Goal: Communication & Community: Answer question/provide support

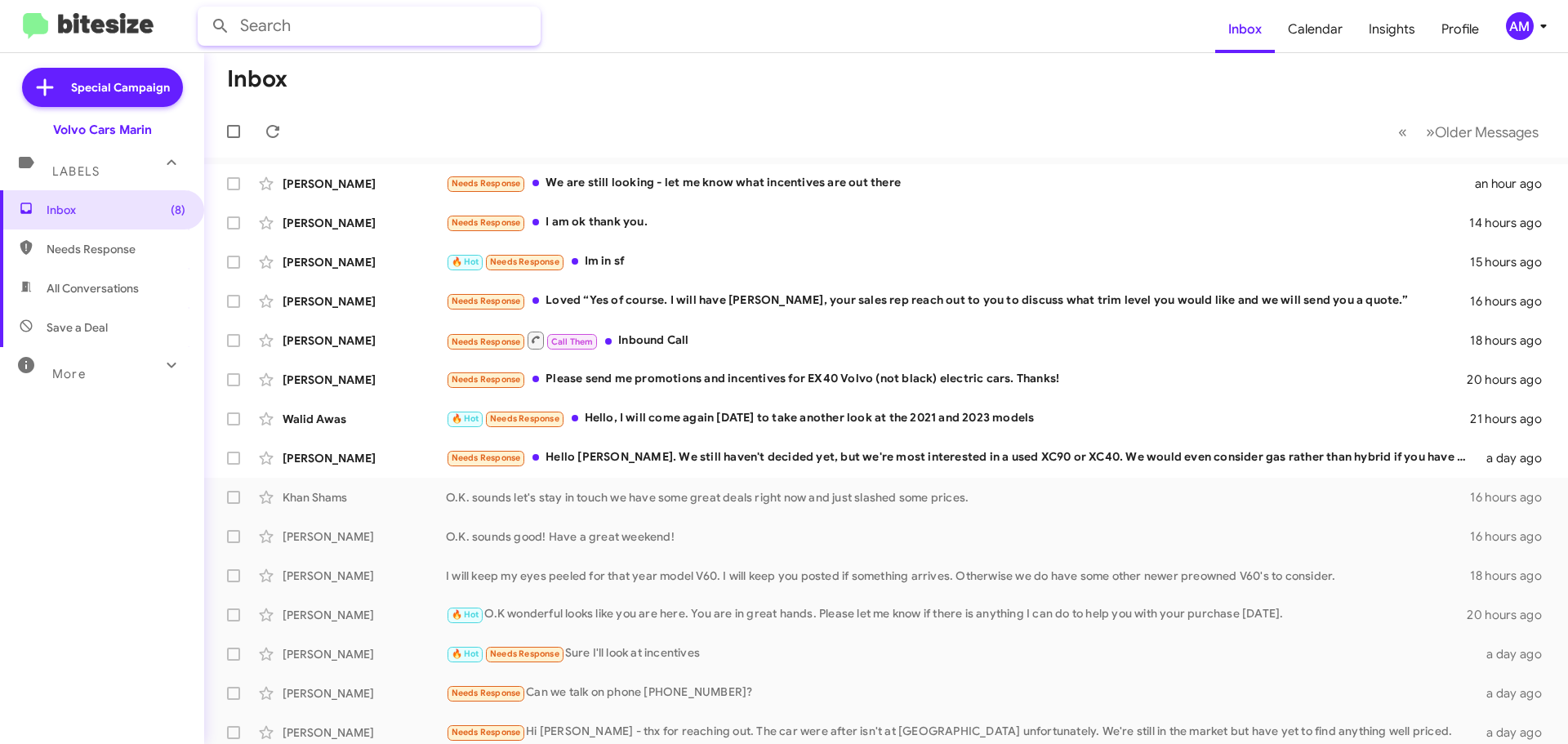
click at [292, 36] on input "text" at bounding box center [369, 26] width 343 height 39
type input "L"
type input "[PERSON_NAME]"
click at [204, 10] on button at bounding box center [220, 26] width 33 height 33
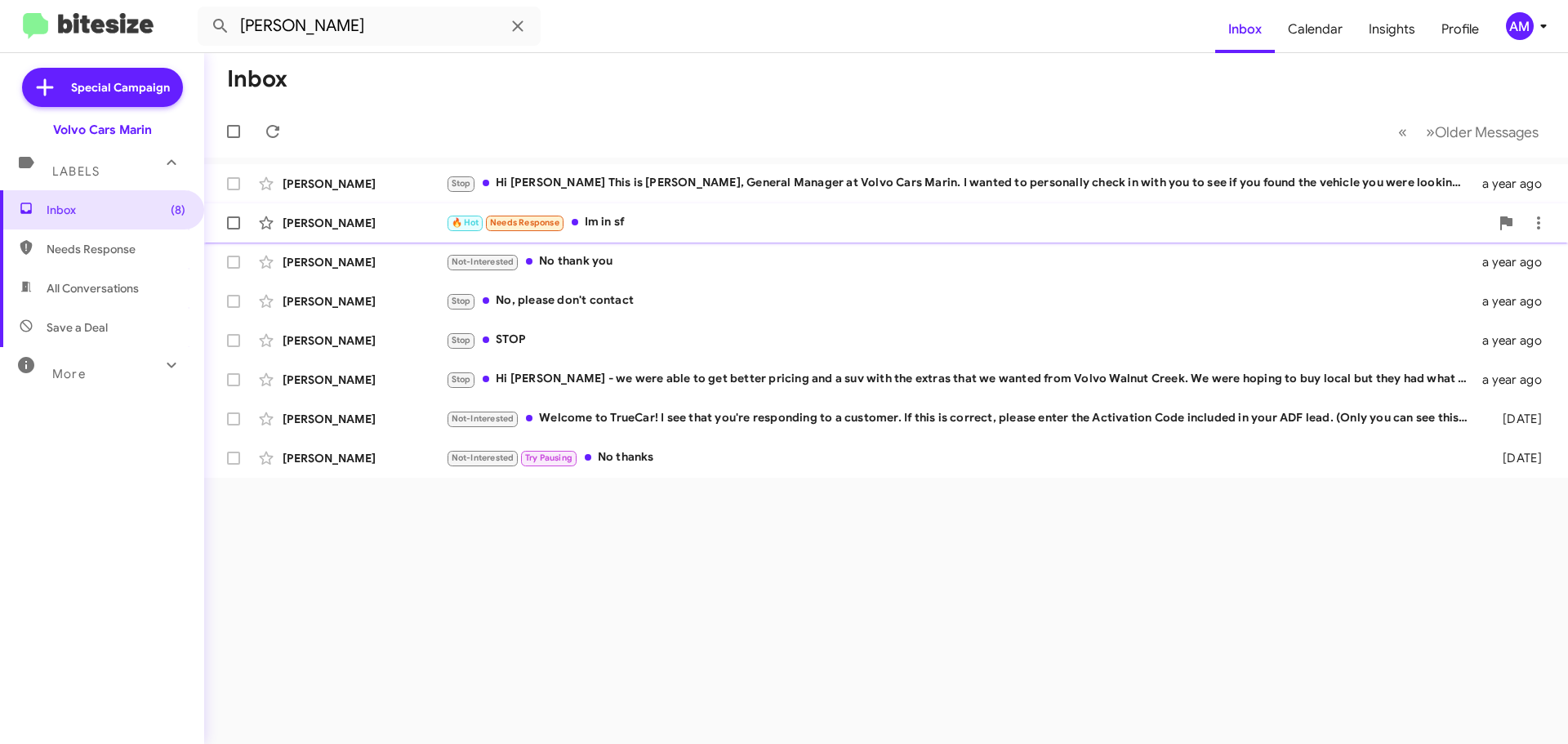
click at [397, 224] on div "[PERSON_NAME]" at bounding box center [364, 222] width 163 height 16
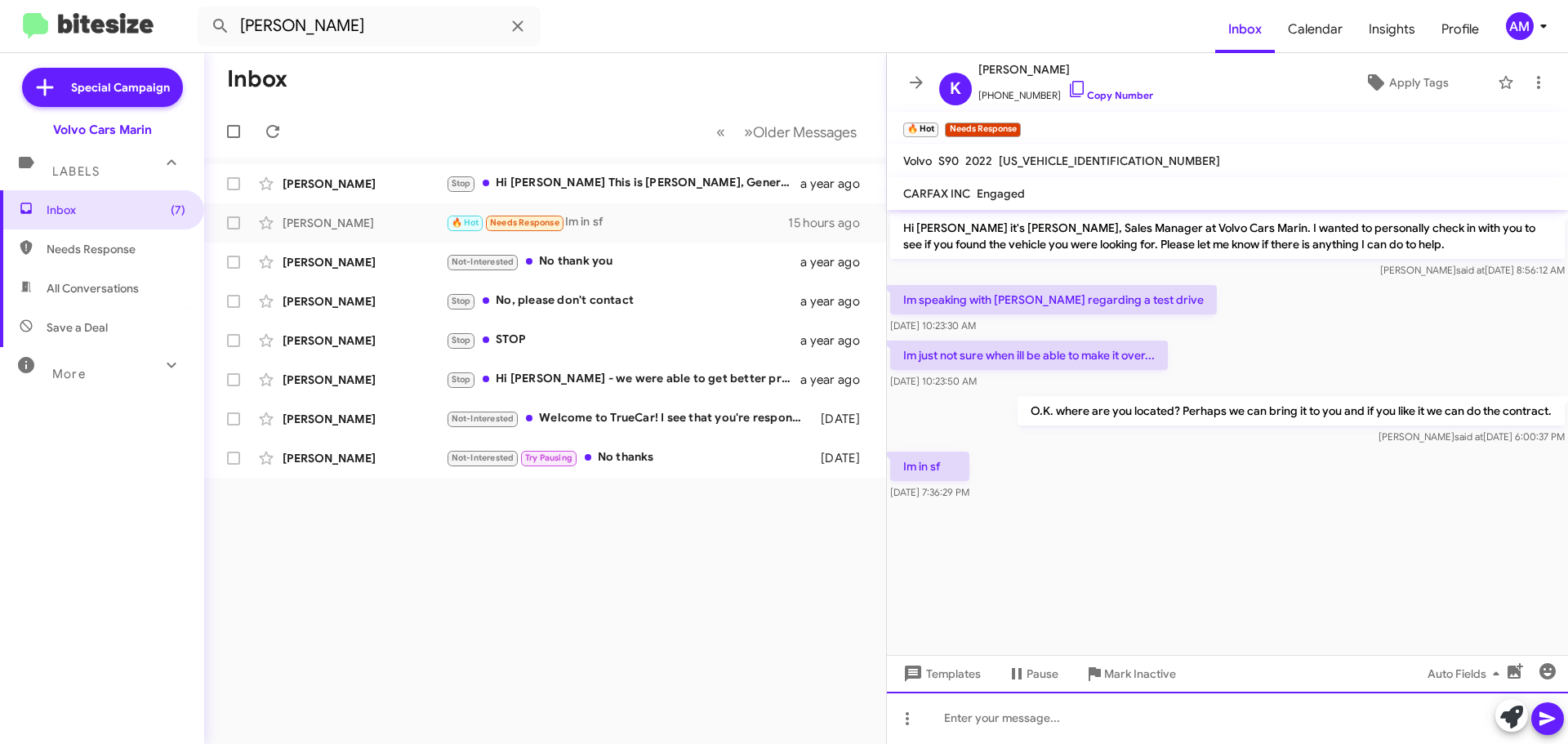
click at [1027, 716] on div at bounding box center [1227, 718] width 681 height 52
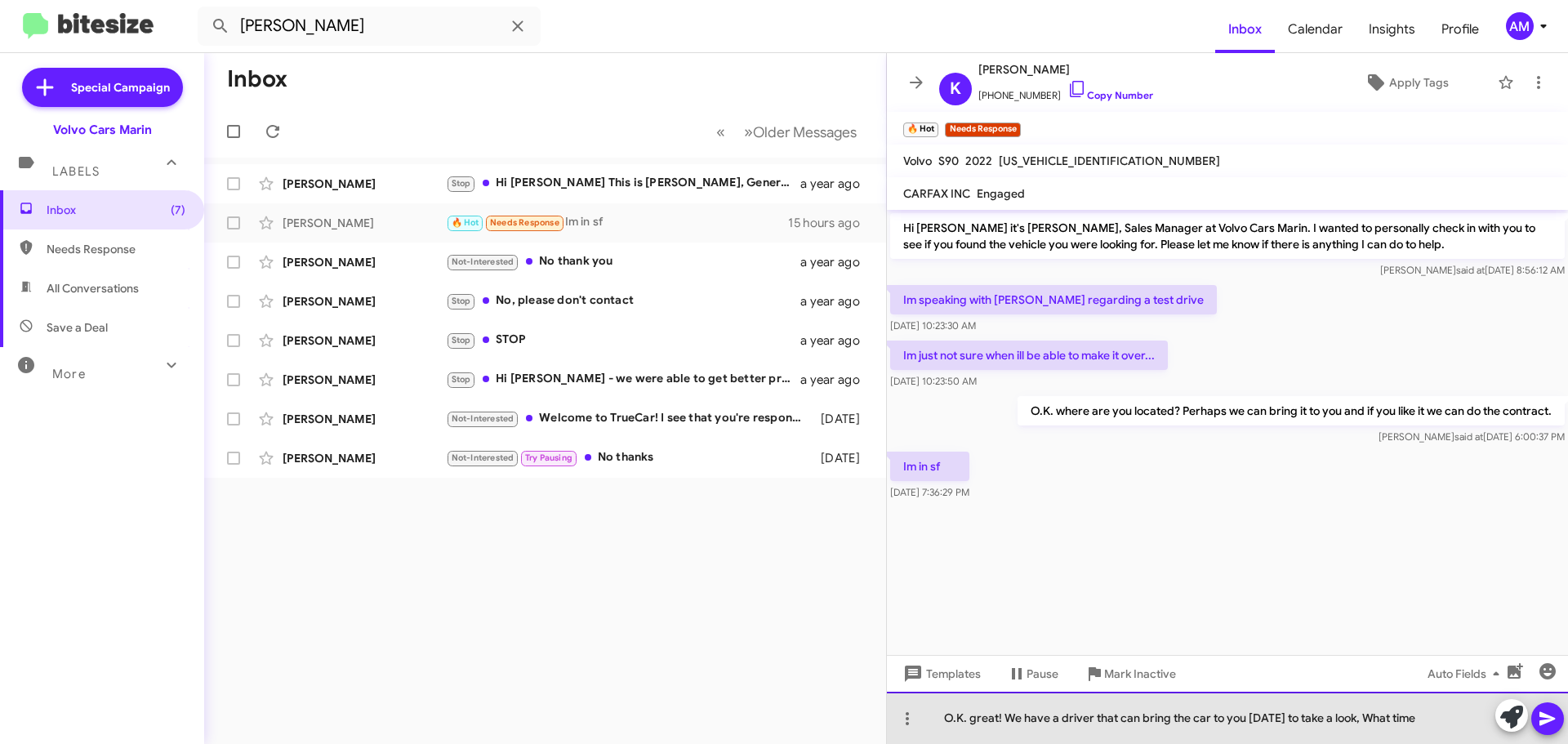
click at [1355, 717] on div "O.K. great! We have a driver that can bring the car to you [DATE] to take a loo…" at bounding box center [1227, 718] width 681 height 52
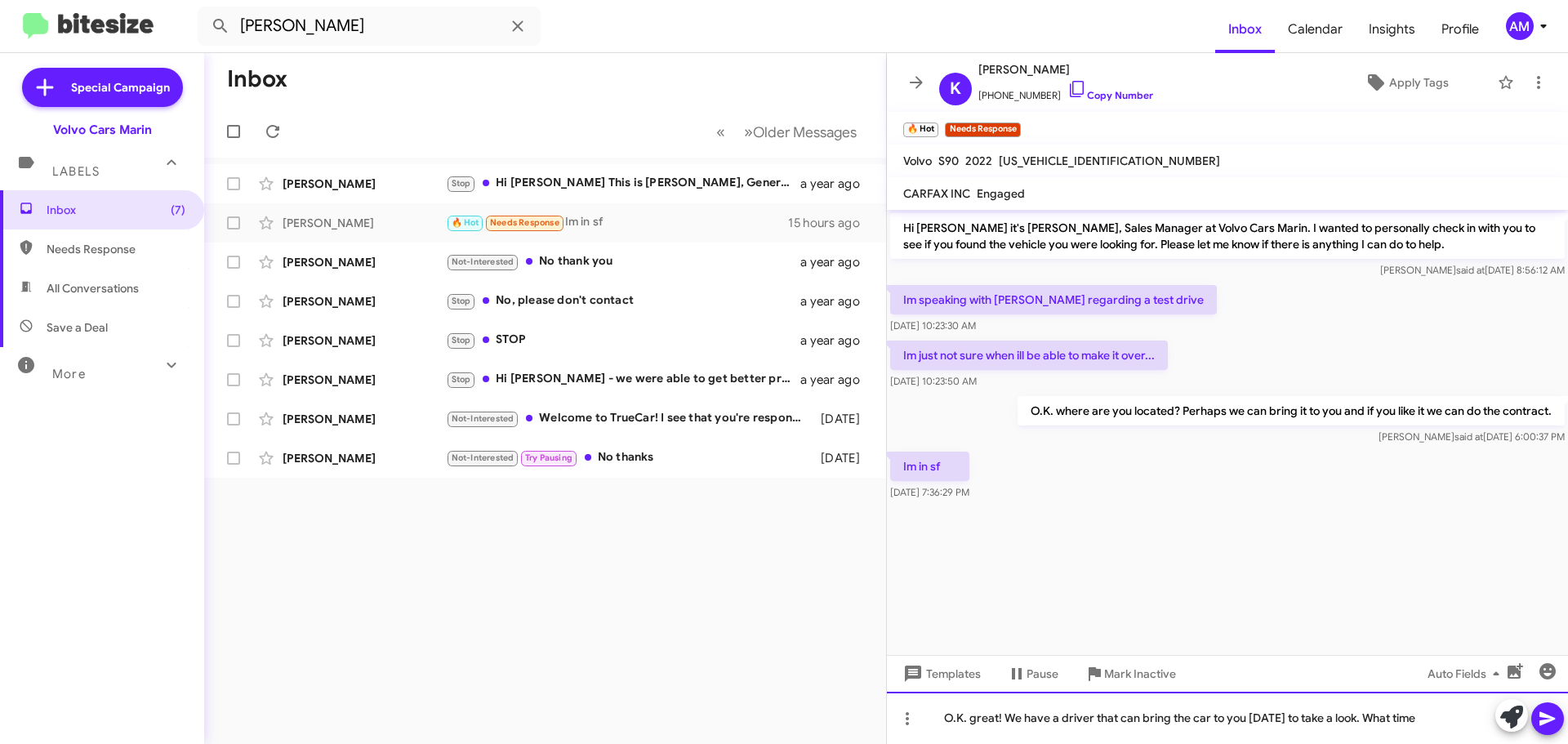
click at [1447, 716] on div "O.K. great! We have a driver that can bring the car to you [DATE] to take a loo…" at bounding box center [1227, 718] width 681 height 52
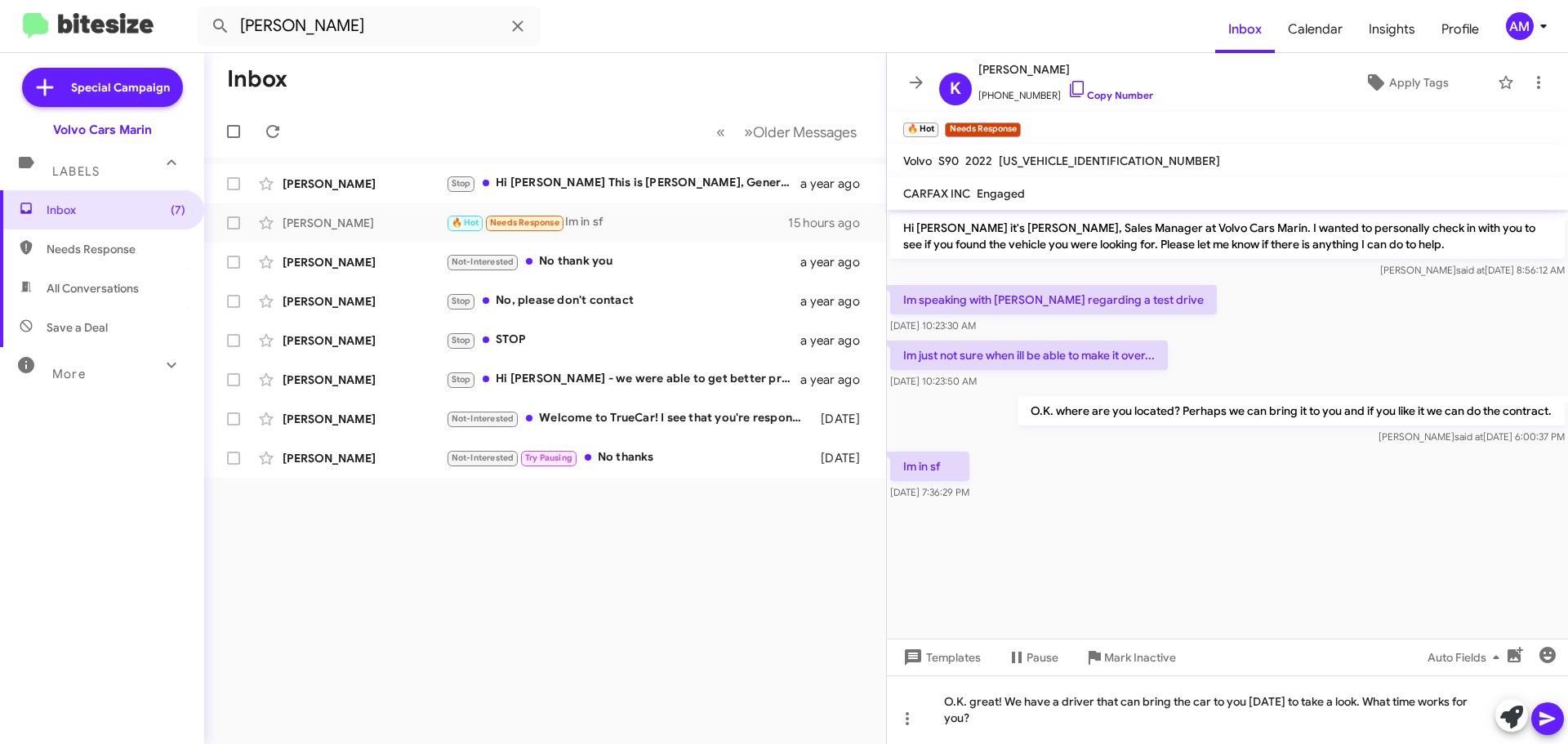
click at [1552, 721] on icon at bounding box center [1547, 720] width 16 height 14
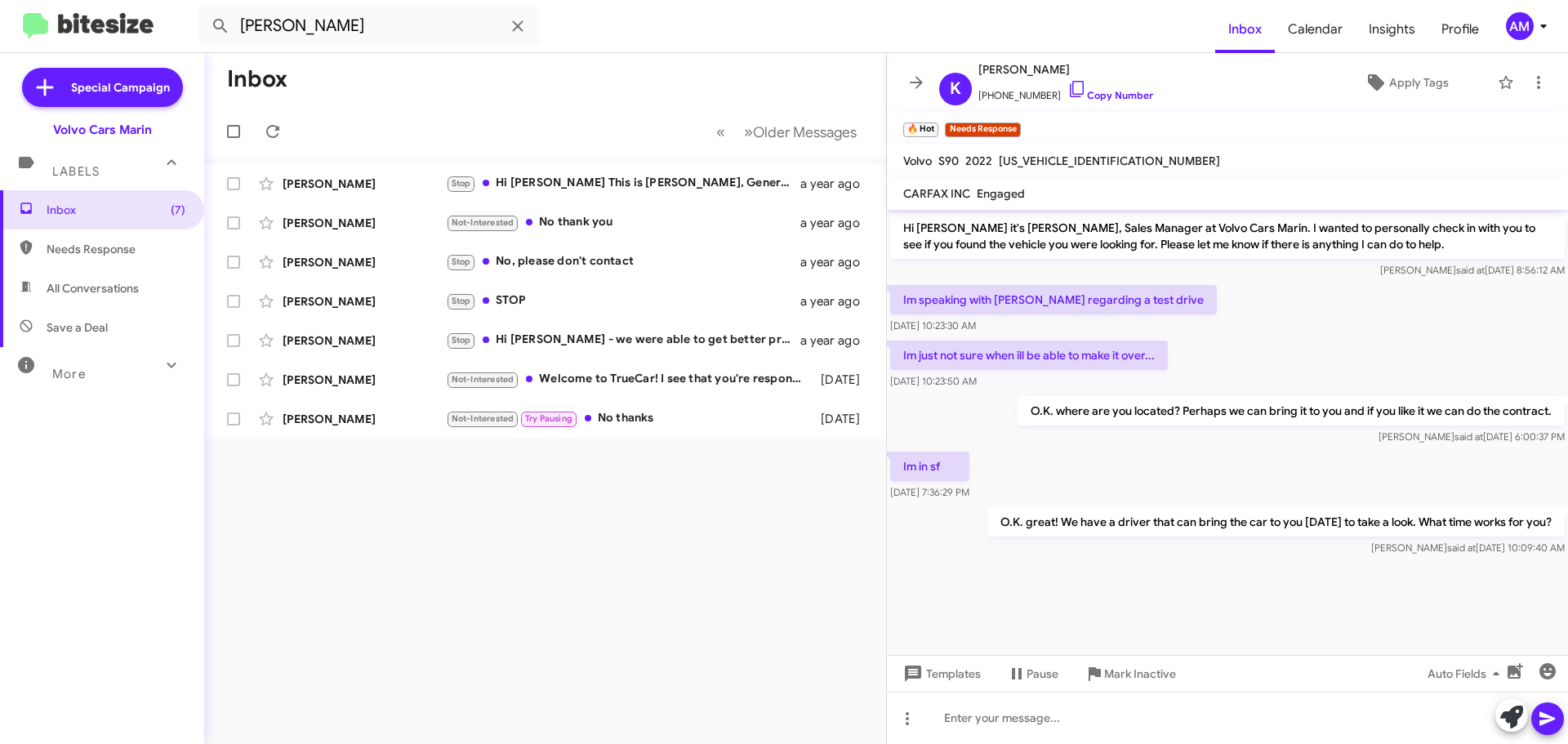
click at [654, 99] on mat-toolbar-row "Inbox" at bounding box center [545, 79] width 682 height 52
click at [514, 29] on icon at bounding box center [517, 26] width 20 height 20
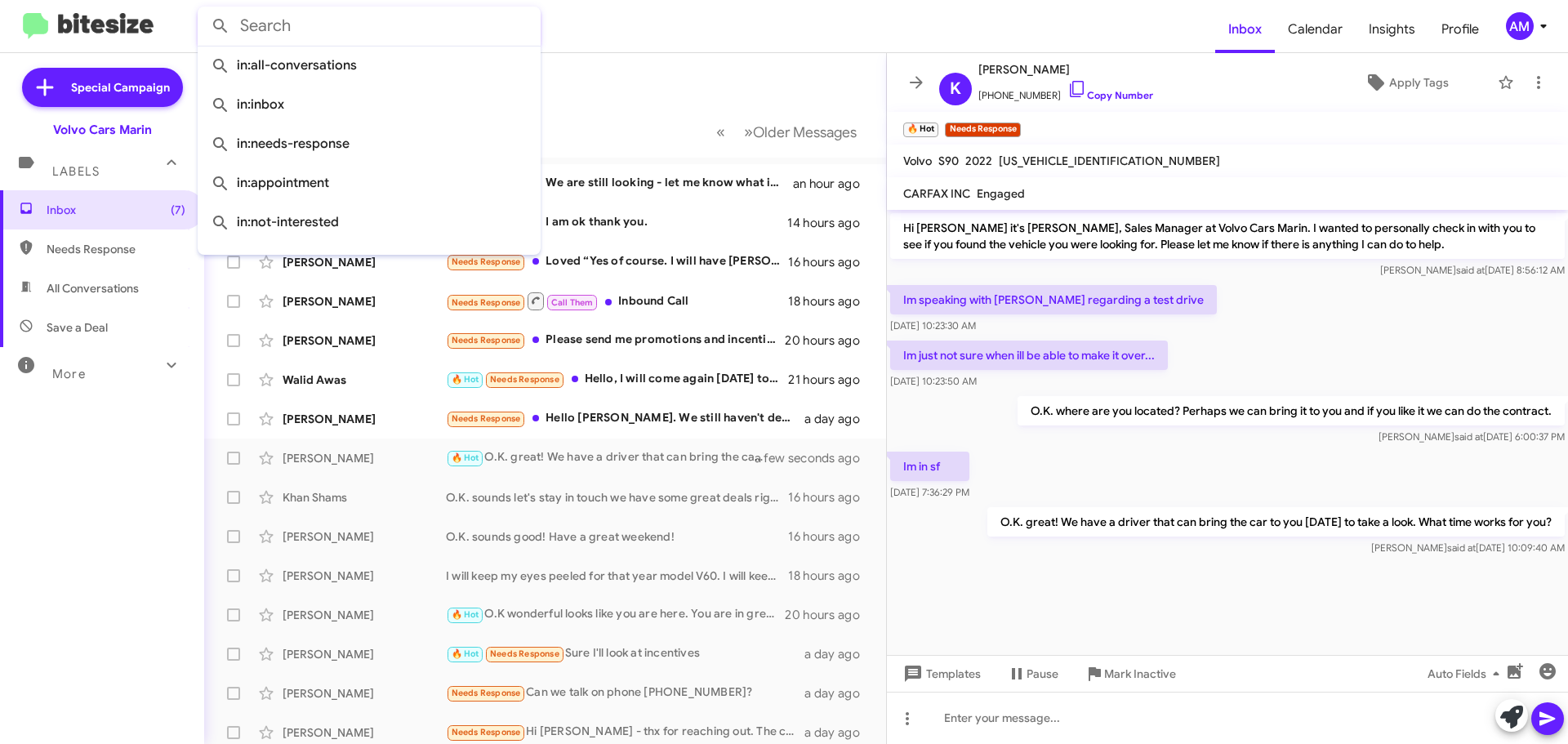
click at [632, 107] on mat-toolbar-row "« Previous » Next Older Messages" at bounding box center [545, 131] width 682 height 52
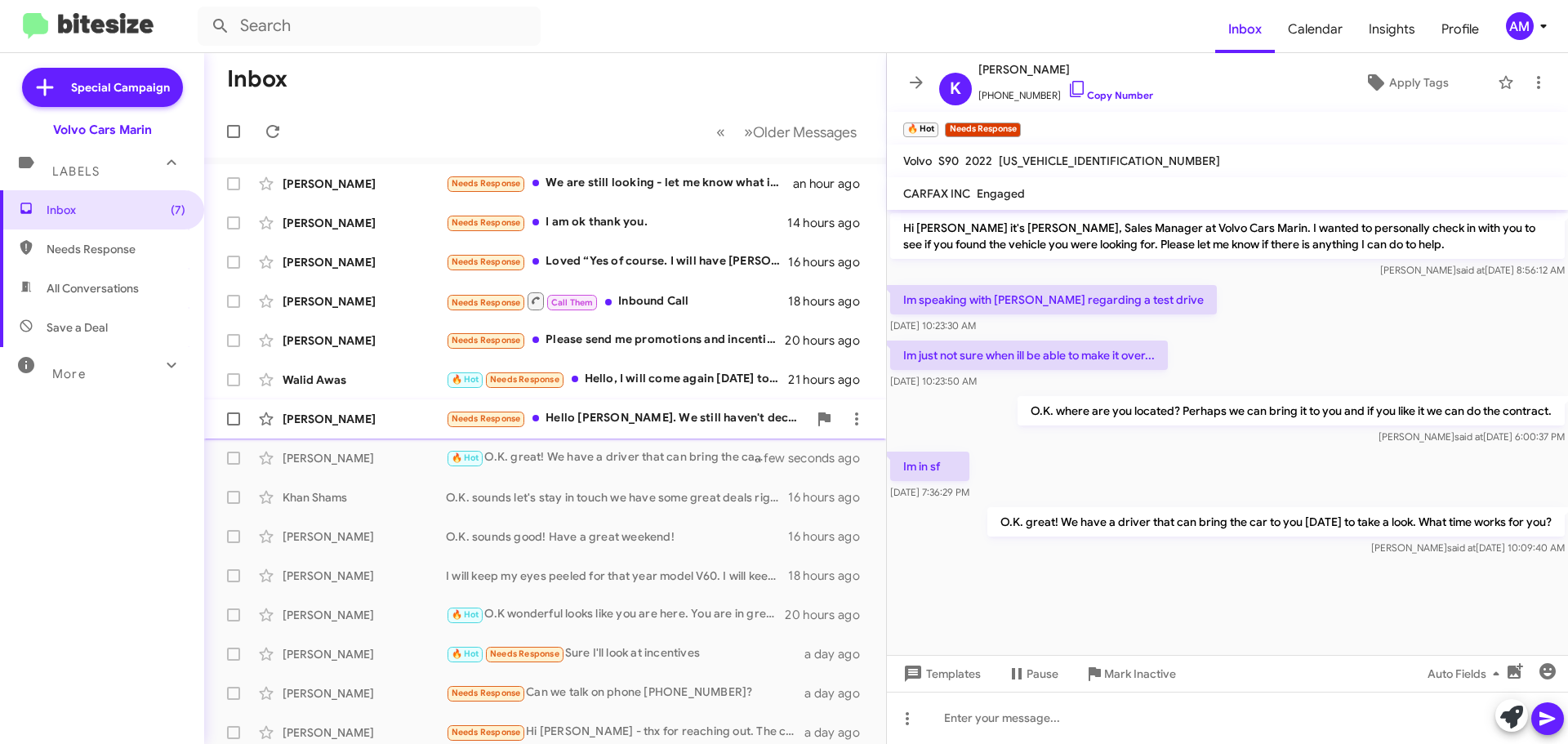
click at [374, 413] on div "[PERSON_NAME]" at bounding box center [364, 418] width 163 height 16
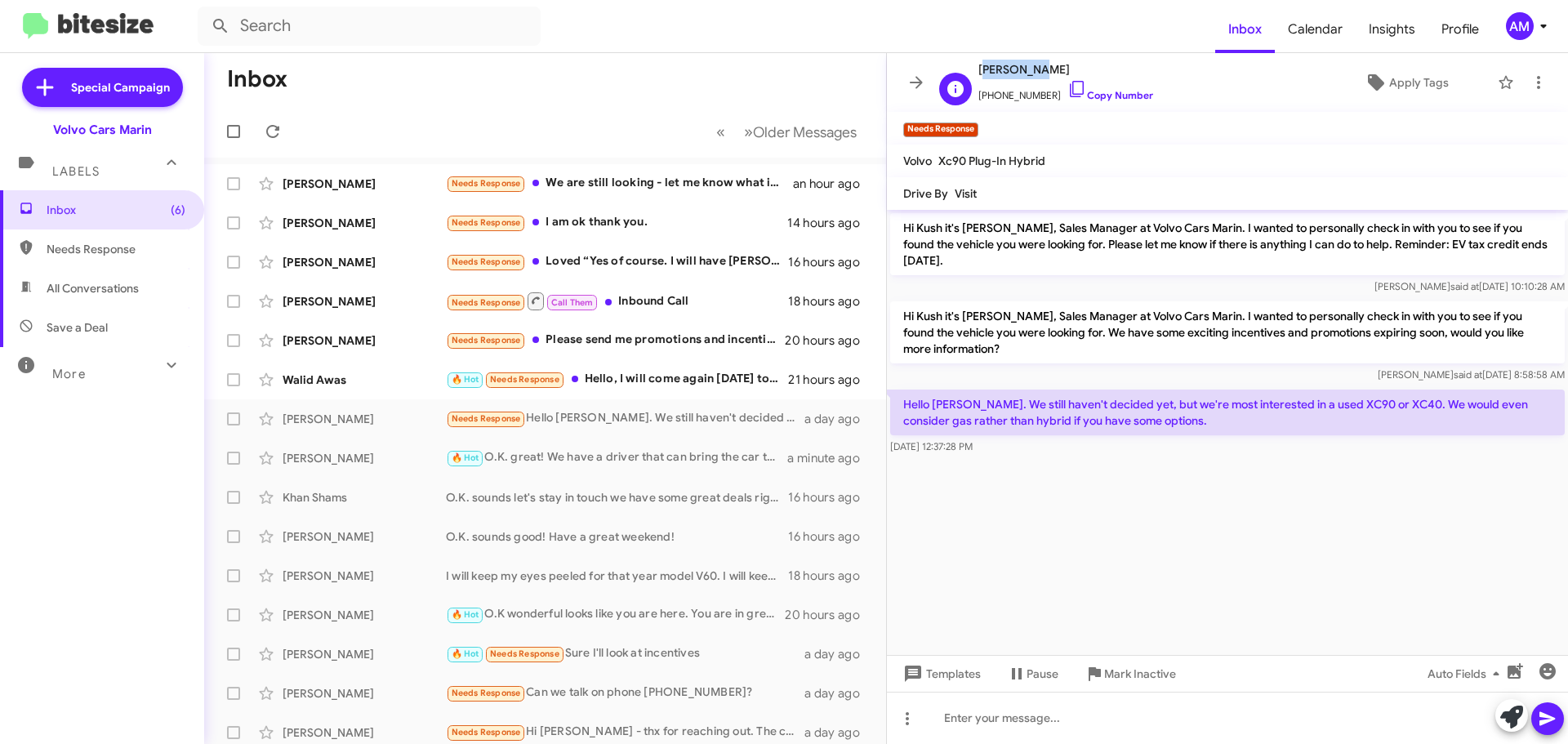
drag, startPoint x: 980, startPoint y: 71, endPoint x: 1033, endPoint y: 71, distance: 53.0
click at [1033, 71] on span "[PERSON_NAME]" at bounding box center [1065, 69] width 174 height 20
copy span "[PERSON_NAME]"
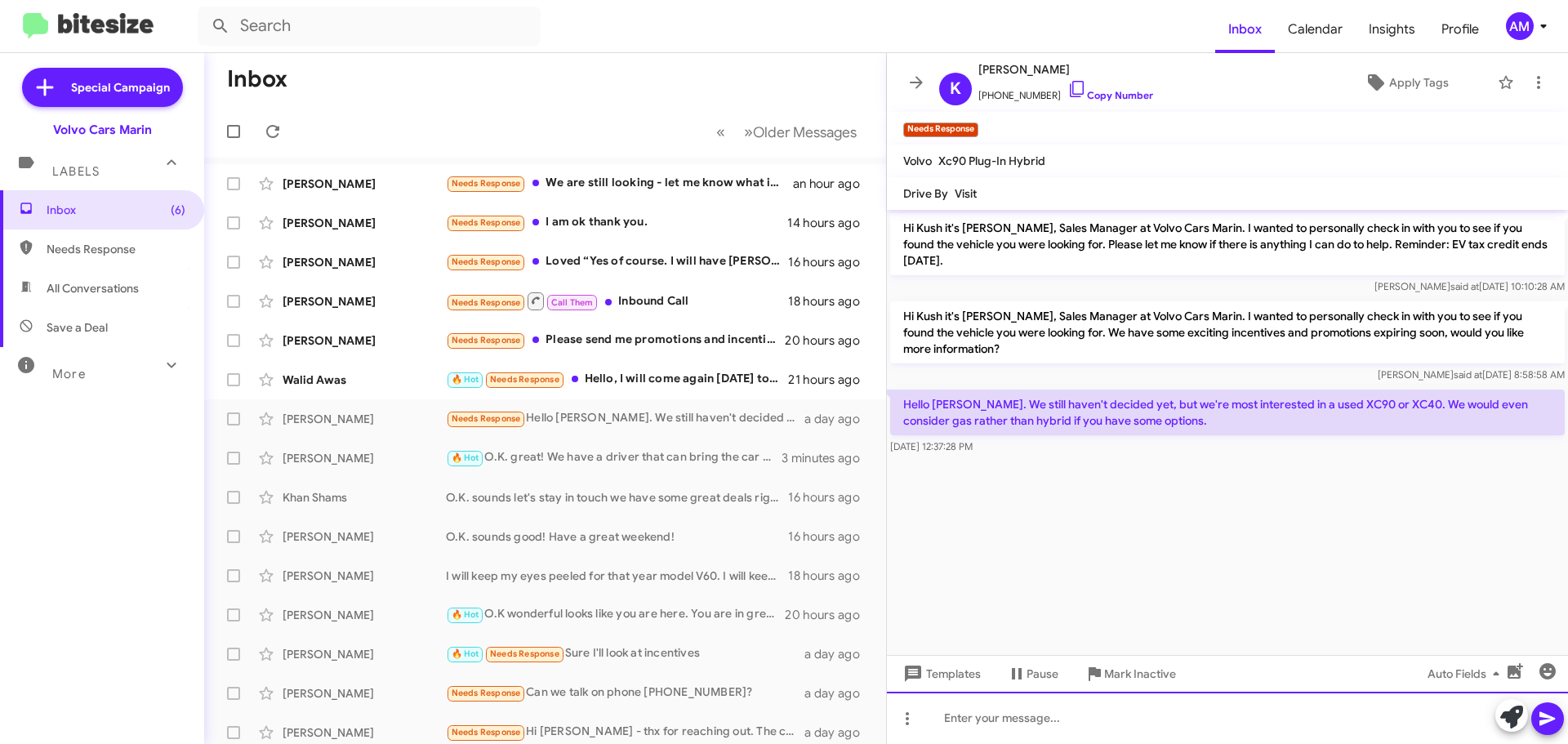
click at [1038, 716] on div at bounding box center [1227, 718] width 681 height 52
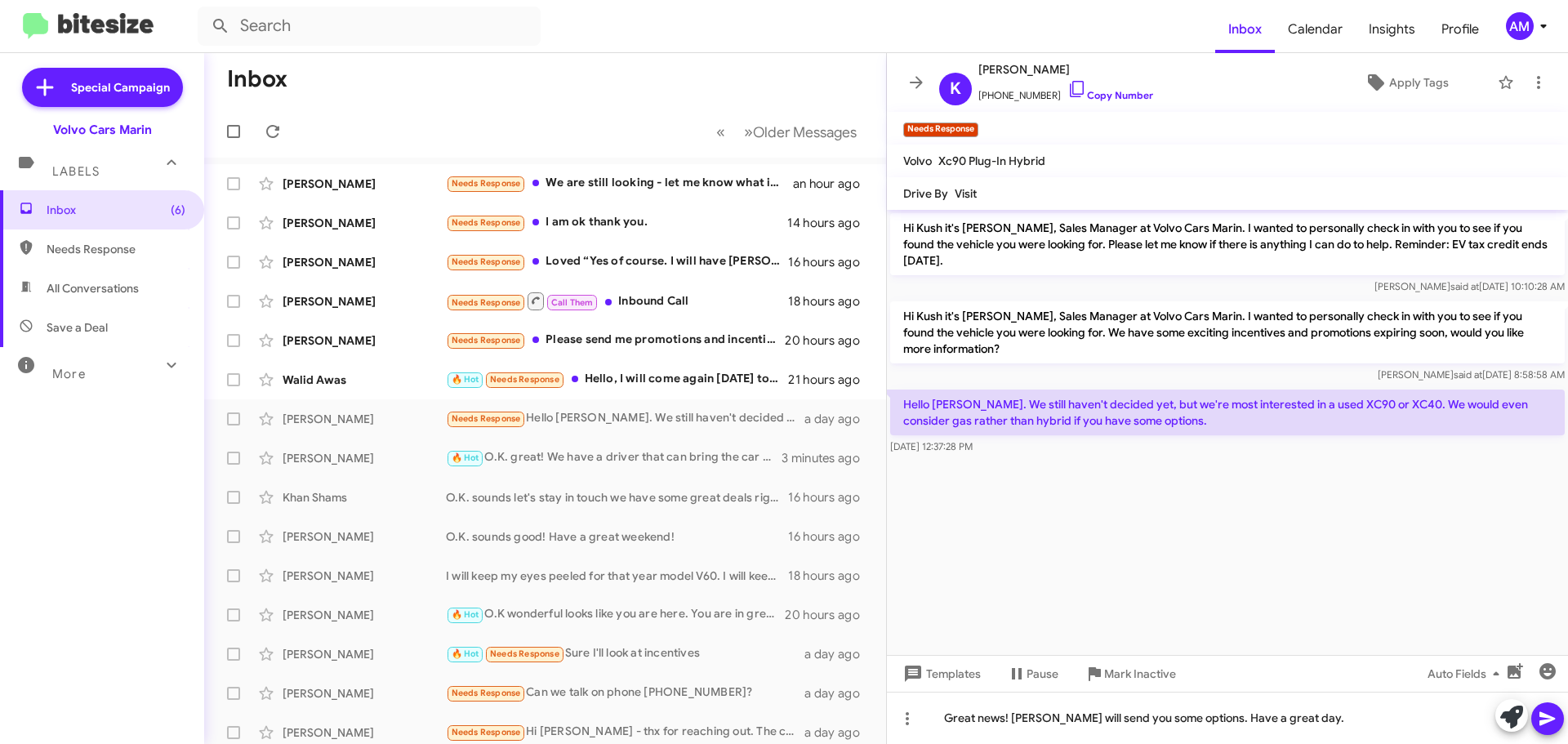
click at [1546, 714] on icon at bounding box center [1547, 719] width 20 height 20
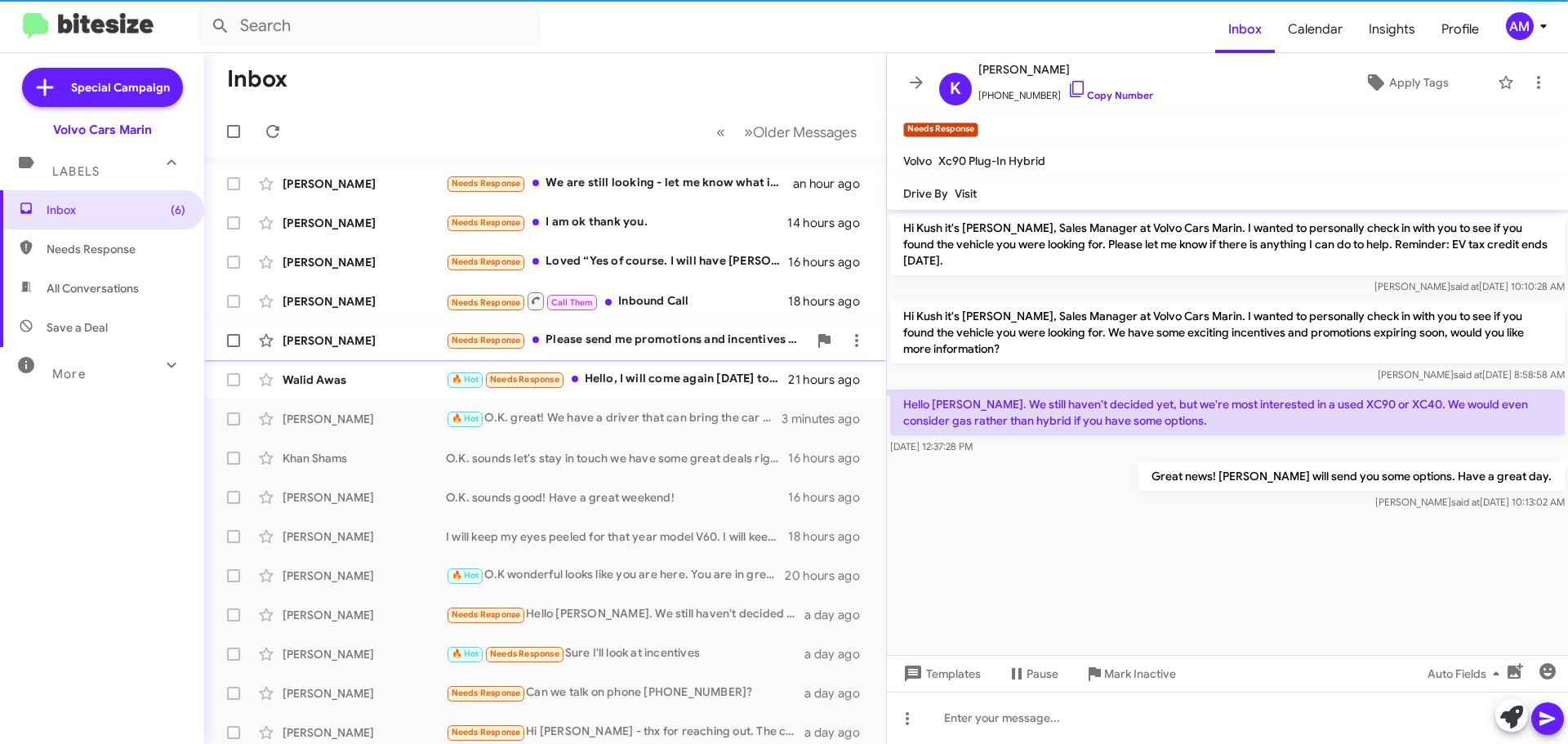
click at [325, 354] on div "[PERSON_NAME] Needs Response Please send me promotions and incentives for EX40 …" at bounding box center [545, 341] width 656 height 33
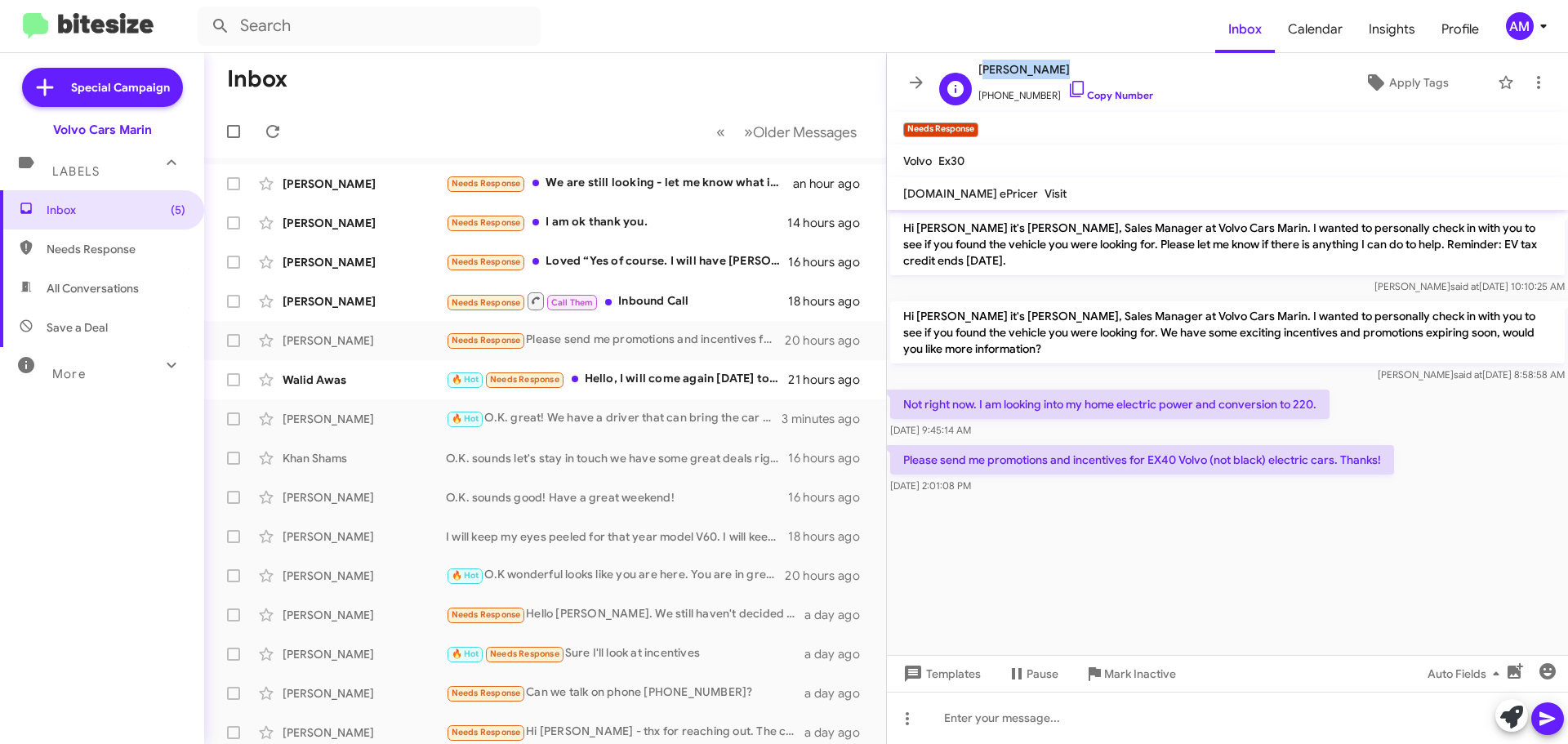
drag, startPoint x: 980, startPoint y: 73, endPoint x: 1051, endPoint y: 78, distance: 71.2
click at [1051, 78] on span "[PERSON_NAME]" at bounding box center [1065, 69] width 174 height 20
copy span "[PERSON_NAME]"
click at [1033, 562] on cdk-virtual-scroll-viewport "Hi [PERSON_NAME] it's [PERSON_NAME], Sales Manager at Volvo Cars Marin. I wante…" at bounding box center [1227, 432] width 681 height 445
drag, startPoint x: 902, startPoint y: 464, endPoint x: 1382, endPoint y: 468, distance: 480.0
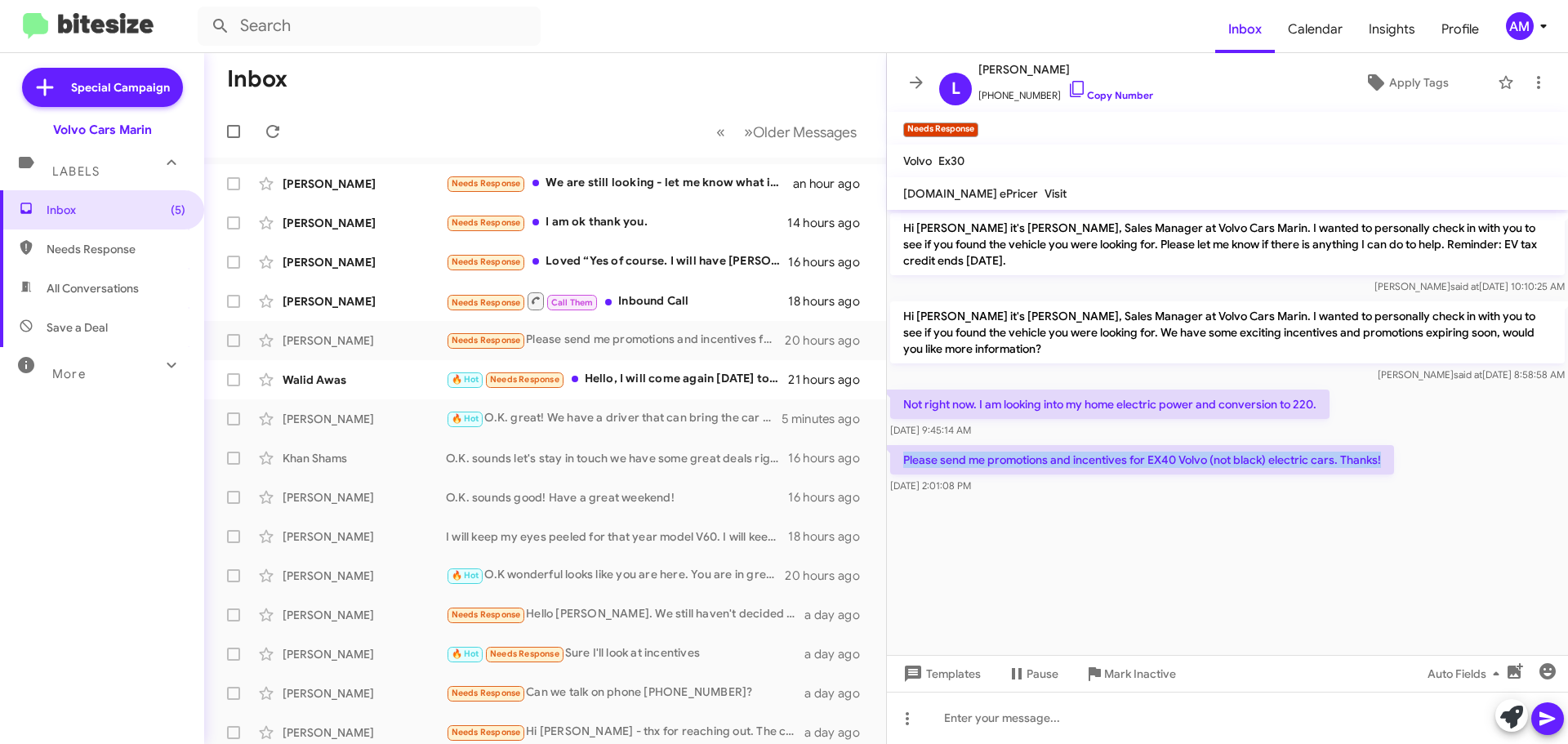
click at [1382, 468] on p "Please send me promotions and incentives for EX40 Volvo (not black) electric ca…" at bounding box center [1142, 460] width 504 height 30
copy p "Please send me promotions and incentives for EX40 Volvo (not black) electric ca…"
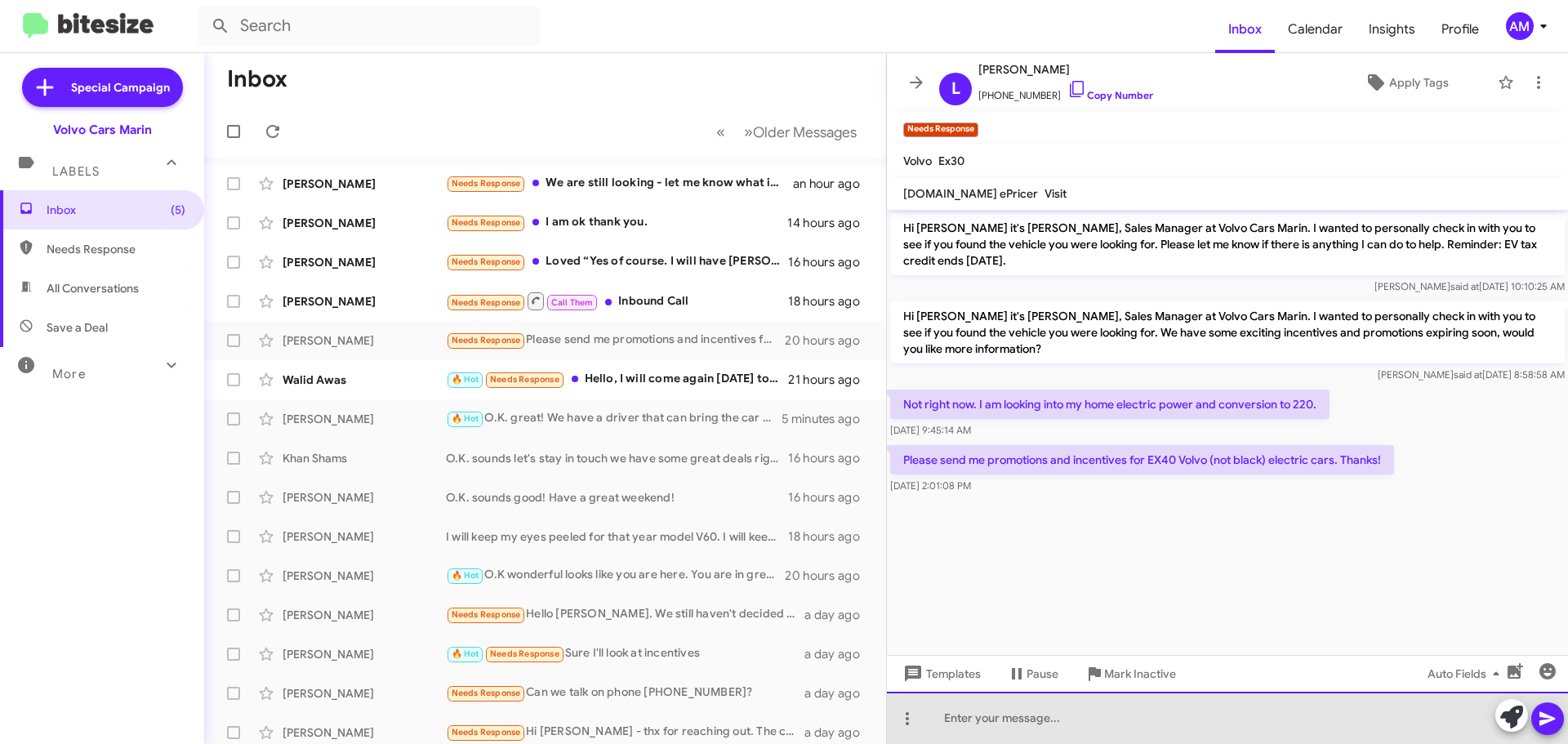
click at [1028, 714] on div at bounding box center [1227, 718] width 681 height 52
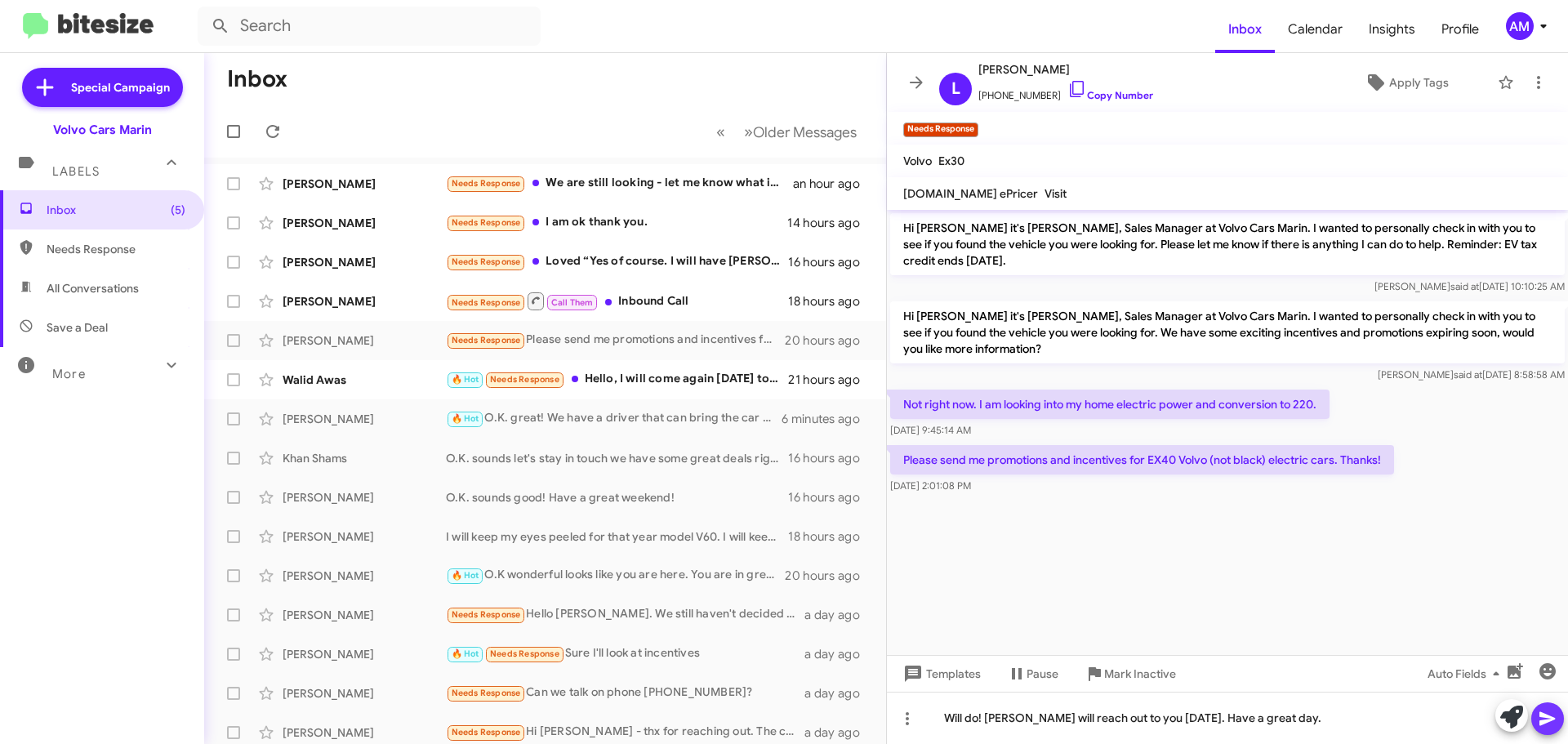
click at [1552, 727] on icon at bounding box center [1547, 719] width 20 height 20
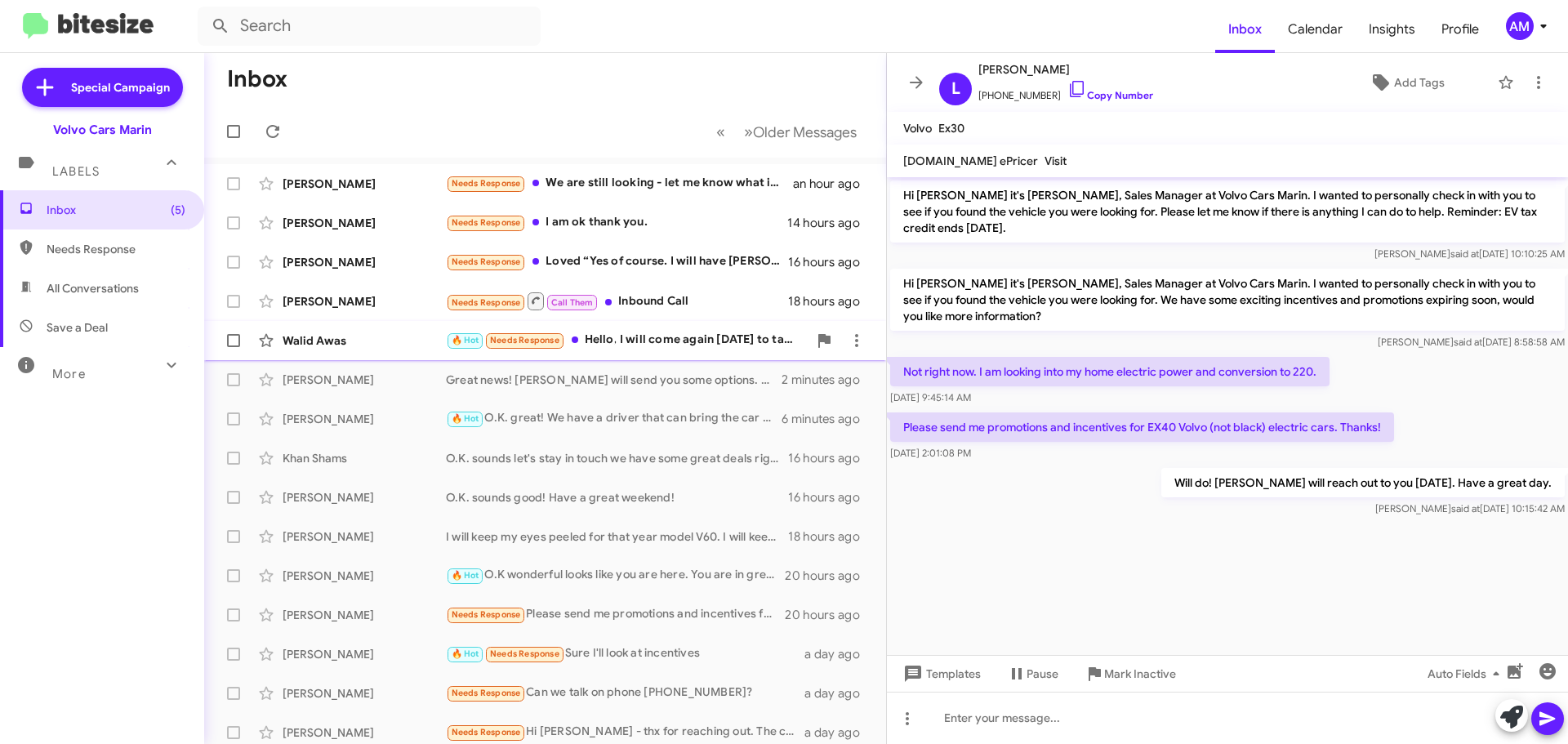
click at [350, 330] on div "Walid Awas 🔥 Hot Needs Response Hello, I will come again [DATE] to take another…" at bounding box center [545, 341] width 656 height 33
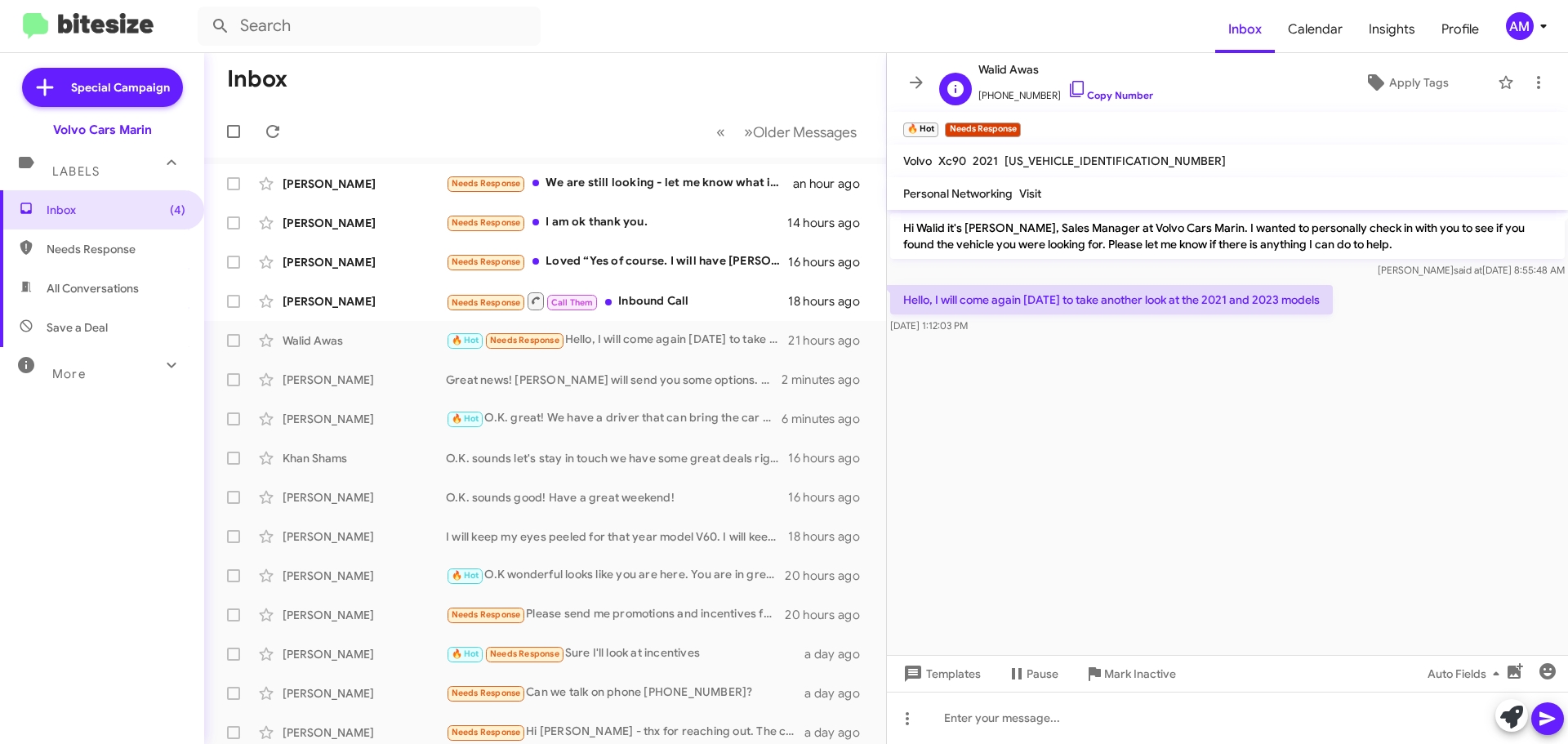
drag, startPoint x: 981, startPoint y: 70, endPoint x: 1044, endPoint y: 76, distance: 63.3
click at [1044, 76] on span "Walid Awas" at bounding box center [1065, 69] width 174 height 20
copy span "Walid Awas"
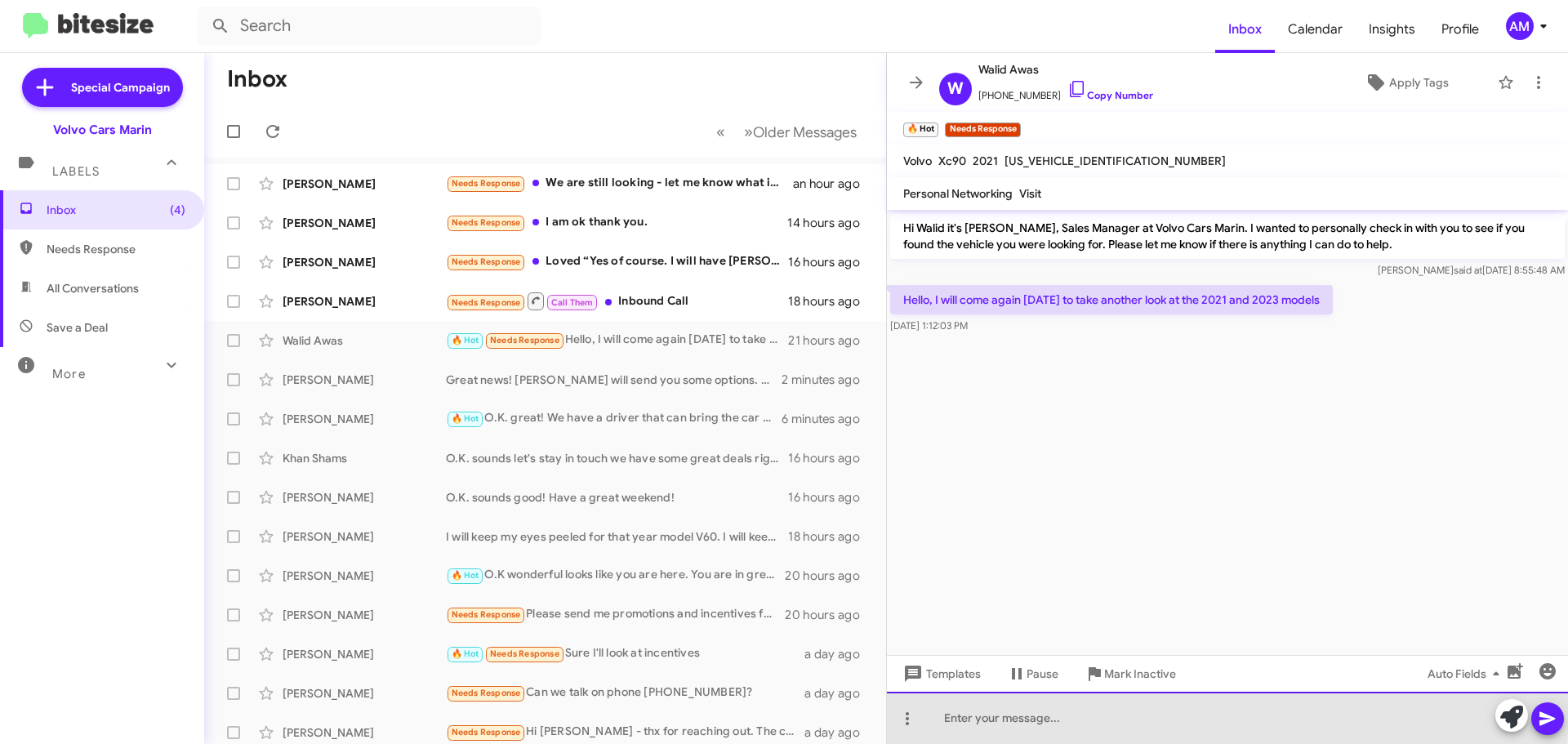
click at [964, 707] on div at bounding box center [1227, 718] width 681 height 52
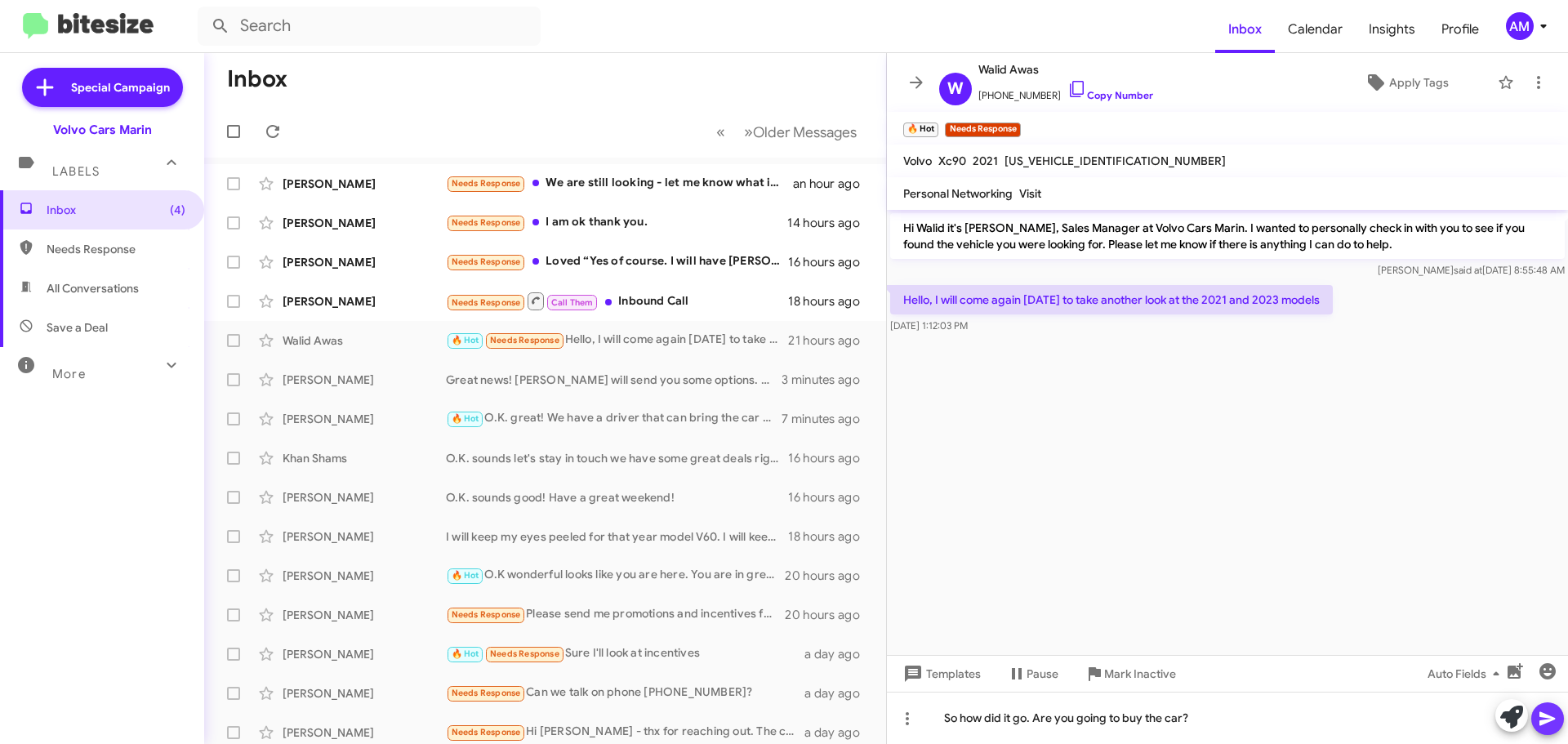
click at [1547, 719] on icon at bounding box center [1547, 719] width 20 height 20
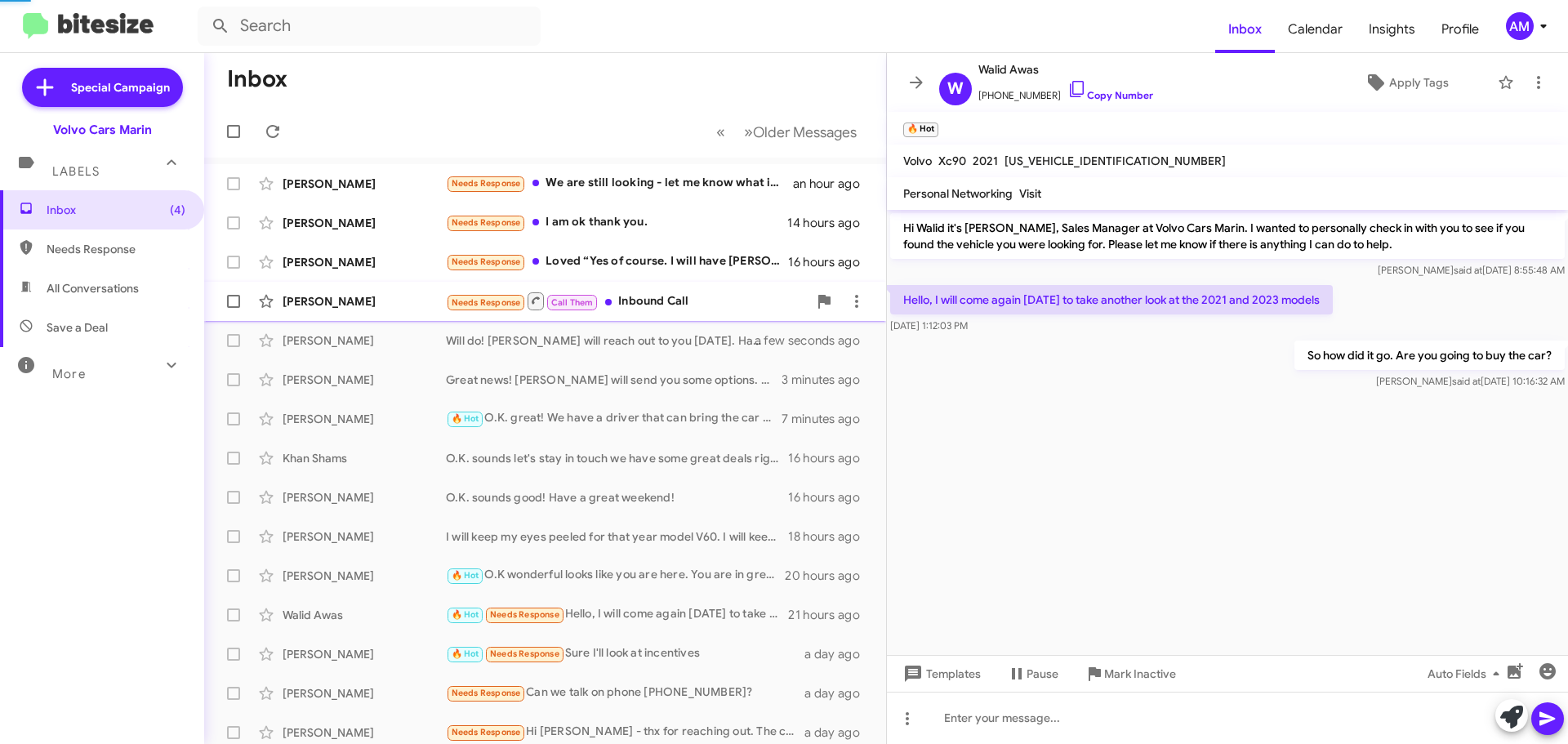
click at [332, 306] on div "[PERSON_NAME]" at bounding box center [364, 301] width 163 height 16
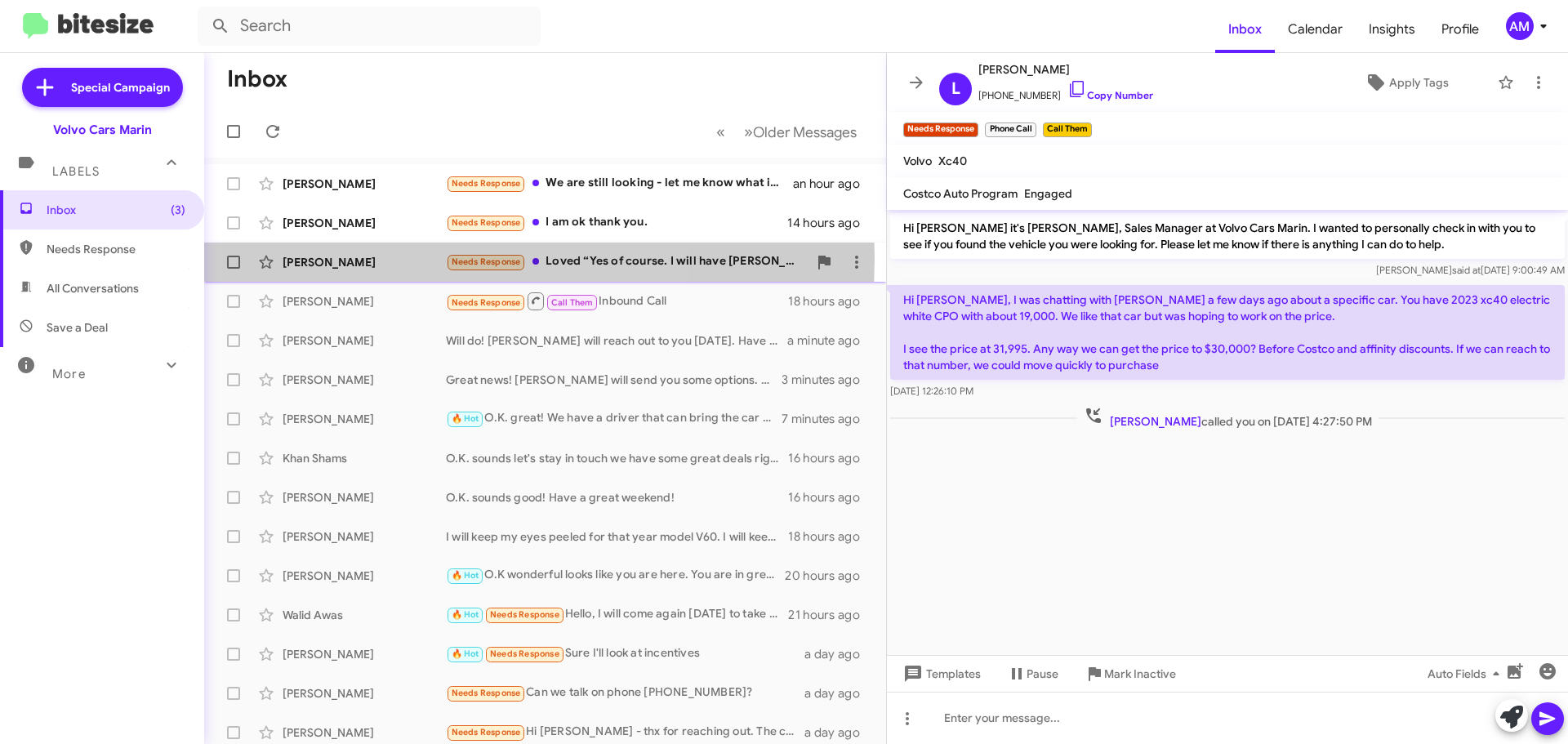
click at [366, 257] on div "[PERSON_NAME]" at bounding box center [364, 262] width 163 height 16
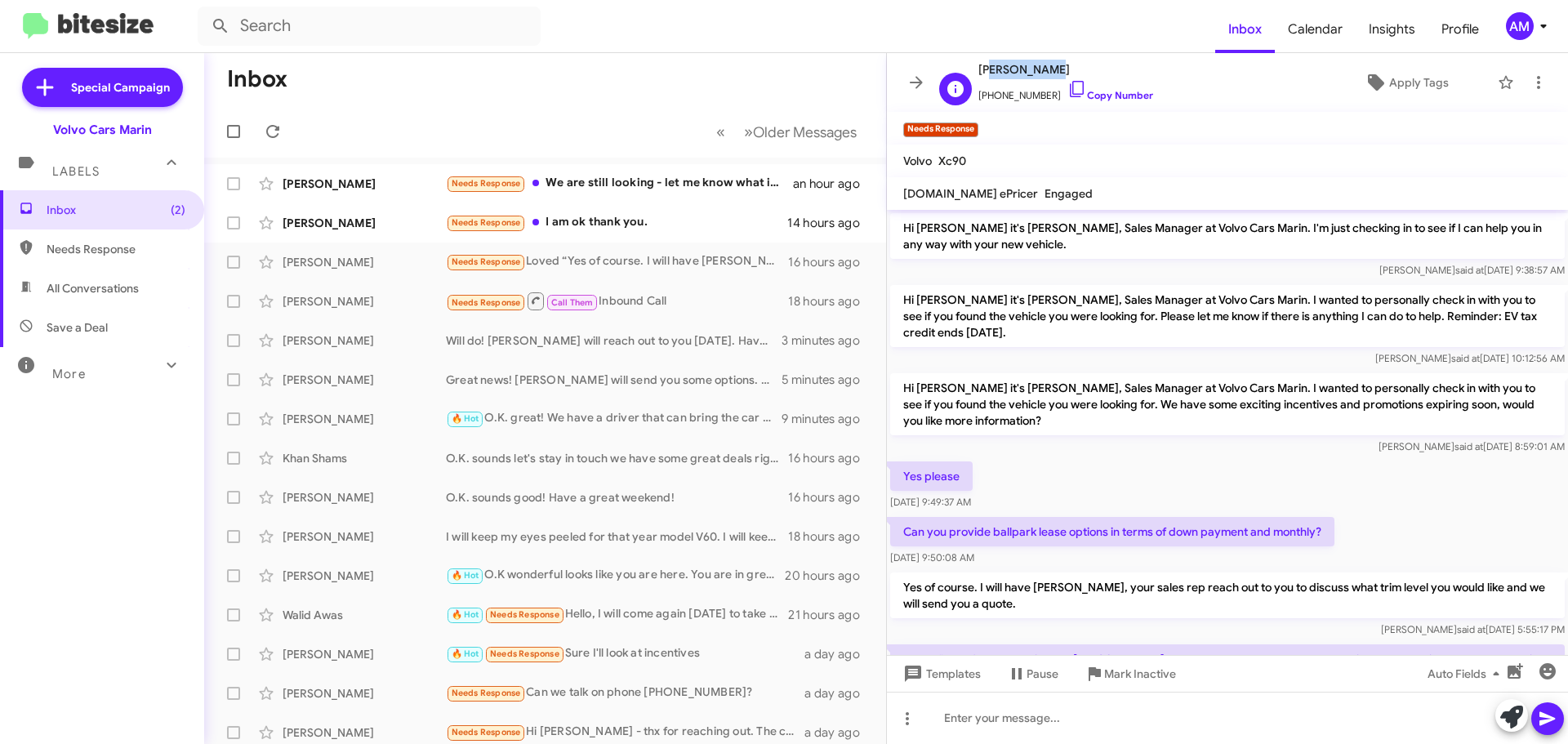
drag, startPoint x: 982, startPoint y: 71, endPoint x: 1046, endPoint y: 76, distance: 64.2
click at [1046, 76] on span "[PERSON_NAME]" at bounding box center [1065, 69] width 174 height 20
drag, startPoint x: 1109, startPoint y: 69, endPoint x: 1095, endPoint y: 69, distance: 14.0
click at [1109, 69] on span "[PERSON_NAME]" at bounding box center [1065, 69] width 174 height 20
drag, startPoint x: 979, startPoint y: 71, endPoint x: 1060, endPoint y: 71, distance: 81.0
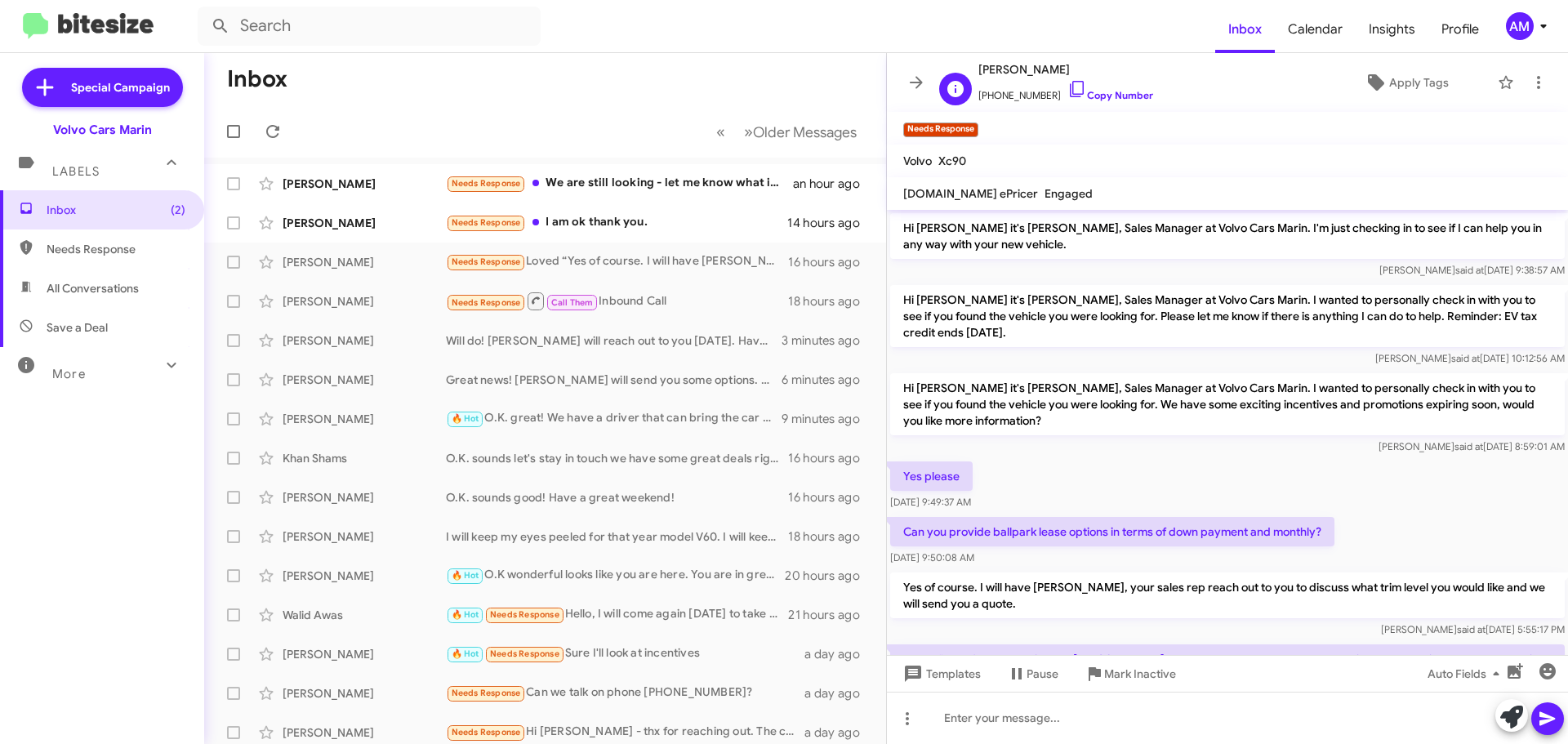
click at [1060, 71] on span "[PERSON_NAME]" at bounding box center [1065, 69] width 174 height 20
copy span "[PERSON_NAME]"
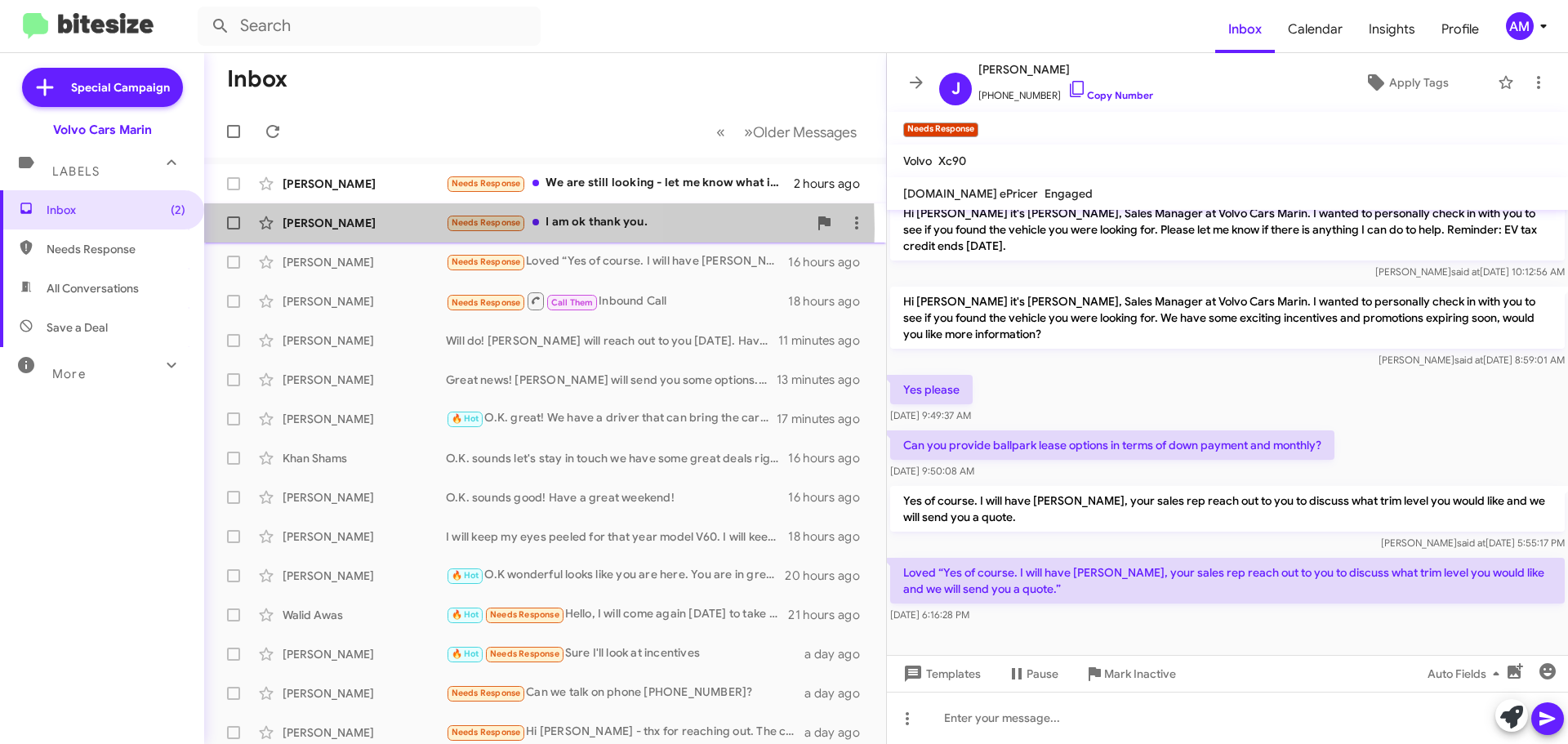
click at [353, 228] on div "[PERSON_NAME]" at bounding box center [364, 222] width 163 height 16
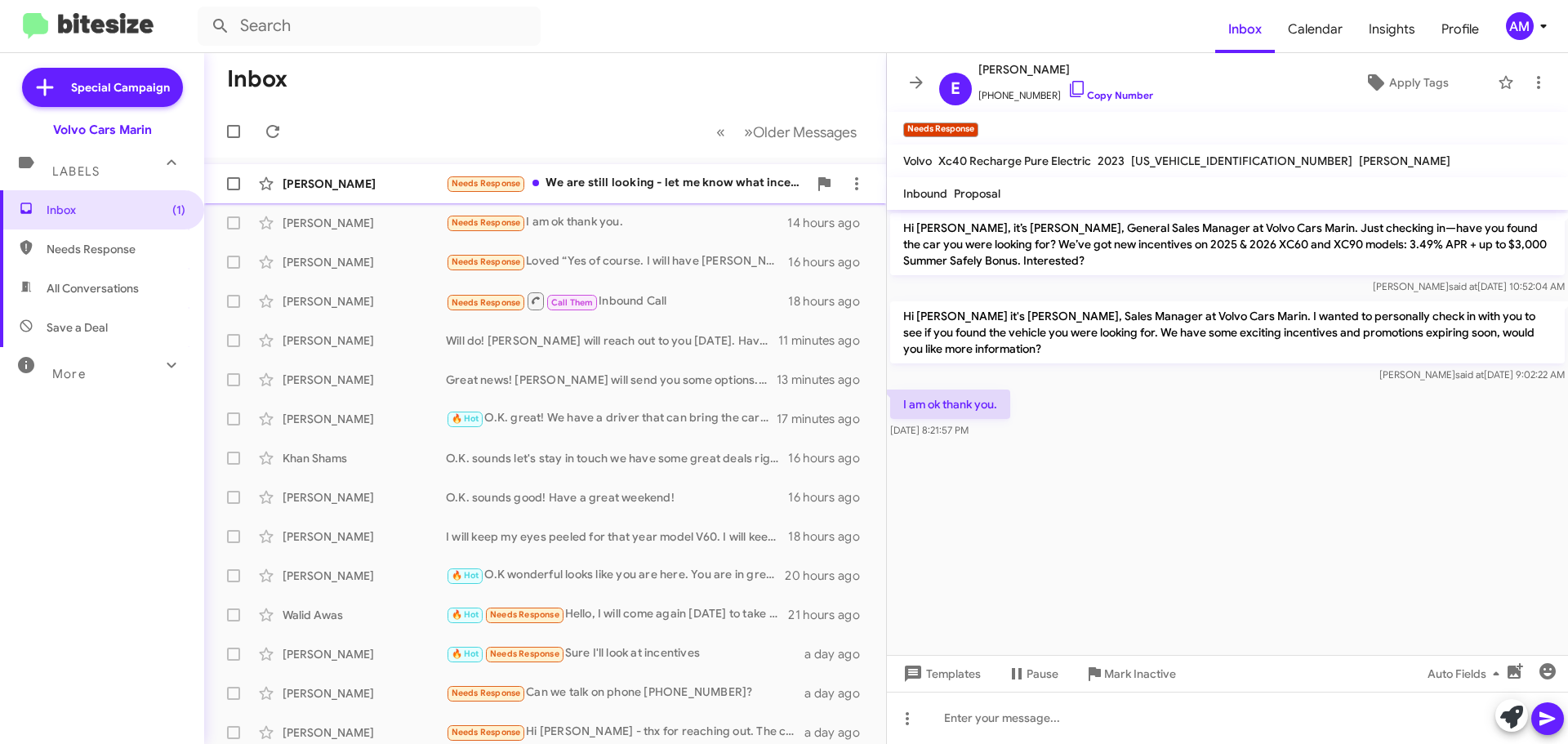
click at [344, 179] on div "[PERSON_NAME]" at bounding box center [364, 183] width 163 height 16
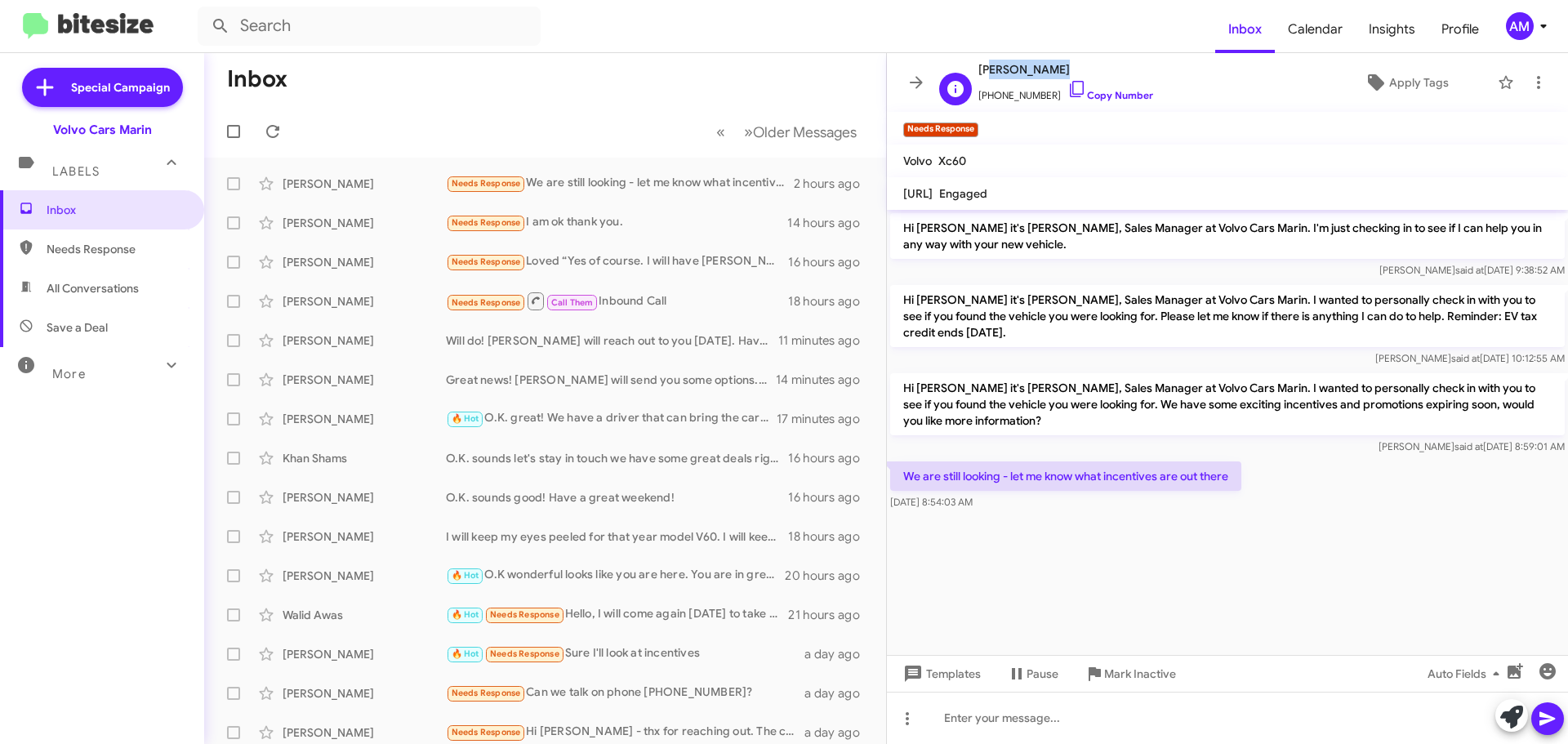
drag, startPoint x: 981, startPoint y: 71, endPoint x: 1044, endPoint y: 74, distance: 63.1
click at [1044, 74] on span "[PERSON_NAME]" at bounding box center [1065, 69] width 174 height 20
drag, startPoint x: 975, startPoint y: 68, endPoint x: 1053, endPoint y: 76, distance: 78.4
click at [1053, 76] on div "E [PERSON_NAME] [PHONE_NUMBER] Copy Number" at bounding box center [1043, 82] width 220 height 46
copy span "[PERSON_NAME]"
